Goal: Information Seeking & Learning: Find specific page/section

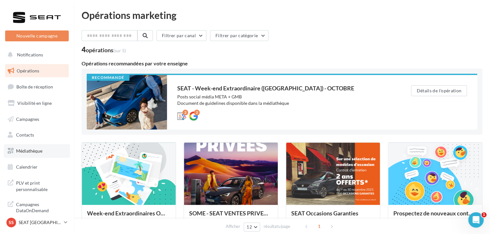
click at [54, 148] on link "Médiathèque" at bounding box center [37, 150] width 66 height 13
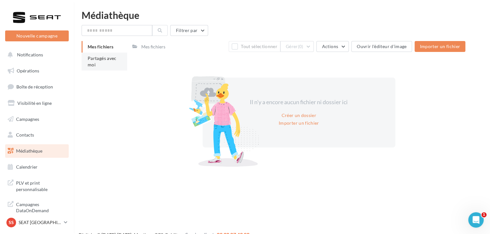
click at [105, 56] on span "Partagés avec moi" at bounding box center [102, 62] width 29 height 12
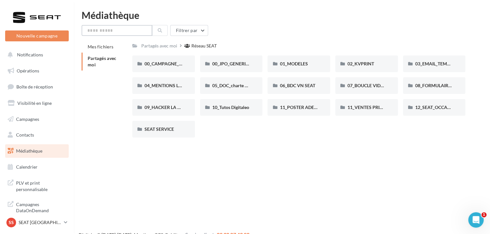
click at [112, 30] on input "text" at bounding box center [117, 30] width 71 height 11
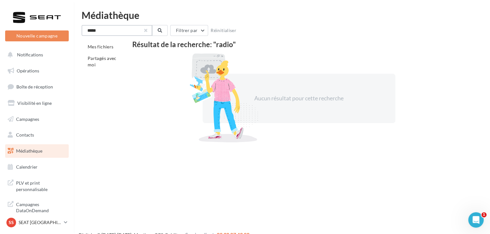
type input "*****"
click at [145, 29] on button "button" at bounding box center [145, 30] width 3 height 3
type input "****"
click at [145, 29] on button "button" at bounding box center [145, 30] width 3 height 3
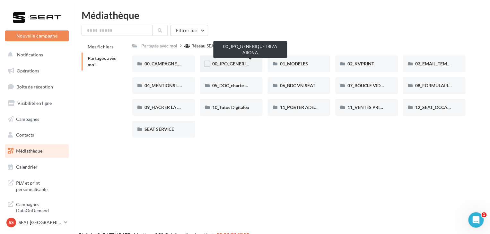
click at [227, 63] on span "00_JPO_GENERIQUE IBIZA ARONA" at bounding box center [248, 63] width 73 height 5
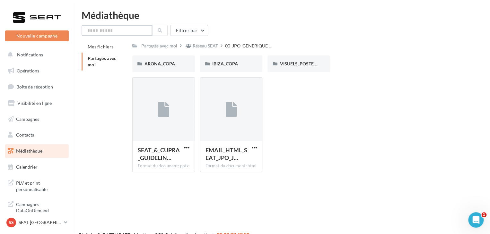
click at [122, 31] on input "text" at bounding box center [117, 30] width 71 height 11
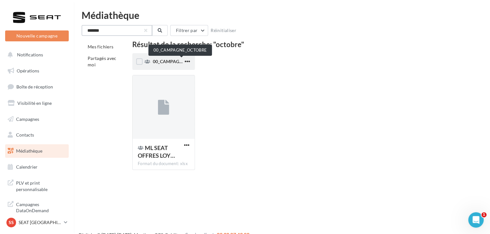
type input "*******"
click at [172, 63] on span "00_CAMPAGNE_OCTOBRE" at bounding box center [180, 61] width 55 height 5
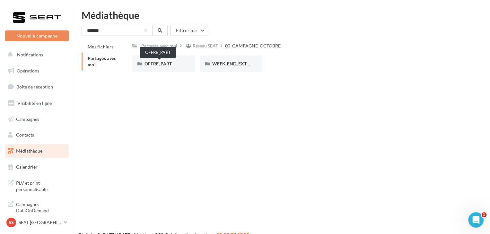
click at [172, 63] on span "OFFRE_PART" at bounding box center [157, 63] width 27 height 5
click at [248, 74] on div "[PERSON_NAME] IBIZA IBIZA" at bounding box center [301, 67] width 338 height 22
click at [244, 66] on div "IBIZA" at bounding box center [231, 64] width 38 height 6
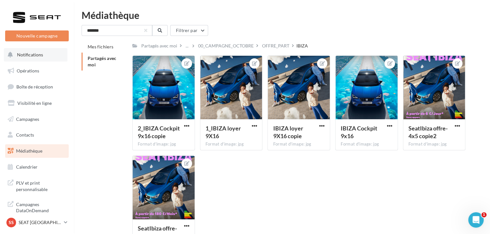
click at [44, 57] on button "Notifications" at bounding box center [36, 54] width 64 height 13
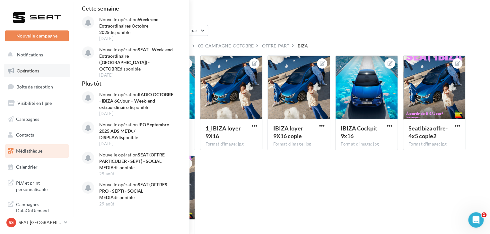
click at [43, 71] on link "Opérations" at bounding box center [37, 70] width 66 height 13
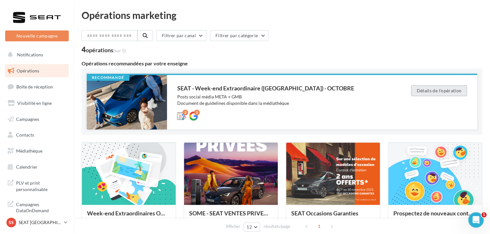
click at [448, 91] on button "Détails de l'opération" at bounding box center [439, 90] width 56 height 11
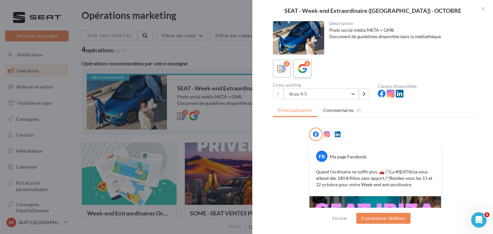
click at [307, 66] on div "2" at bounding box center [307, 64] width 6 height 6
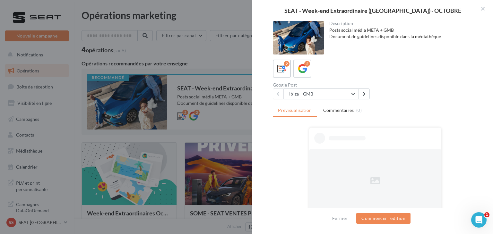
click at [75, 143] on div at bounding box center [246, 117] width 493 height 234
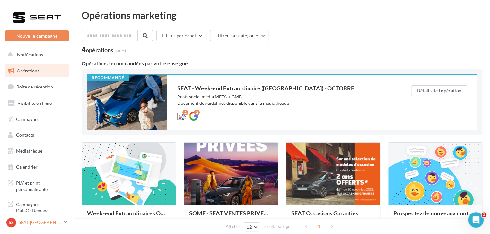
click at [60, 222] on p "SEAT [GEOGRAPHIC_DATA]" at bounding box center [40, 223] width 43 height 6
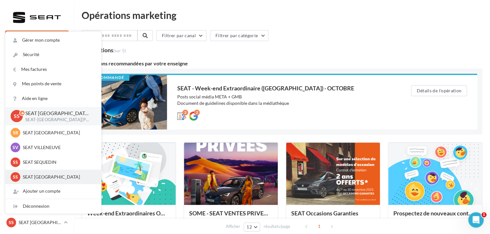
click at [66, 170] on div "SS SEAT ST SAULVE SEAT-ST-SAULVE" at bounding box center [53, 177] width 96 height 15
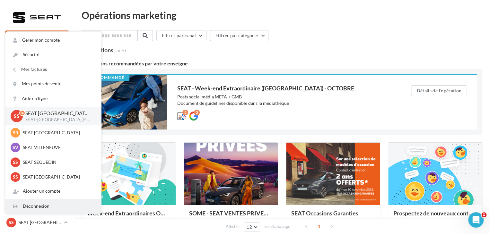
click at [45, 204] on div "Déconnexion" at bounding box center [53, 206] width 96 height 14
